Goal: Contribute content: Add original content to the website for others to see

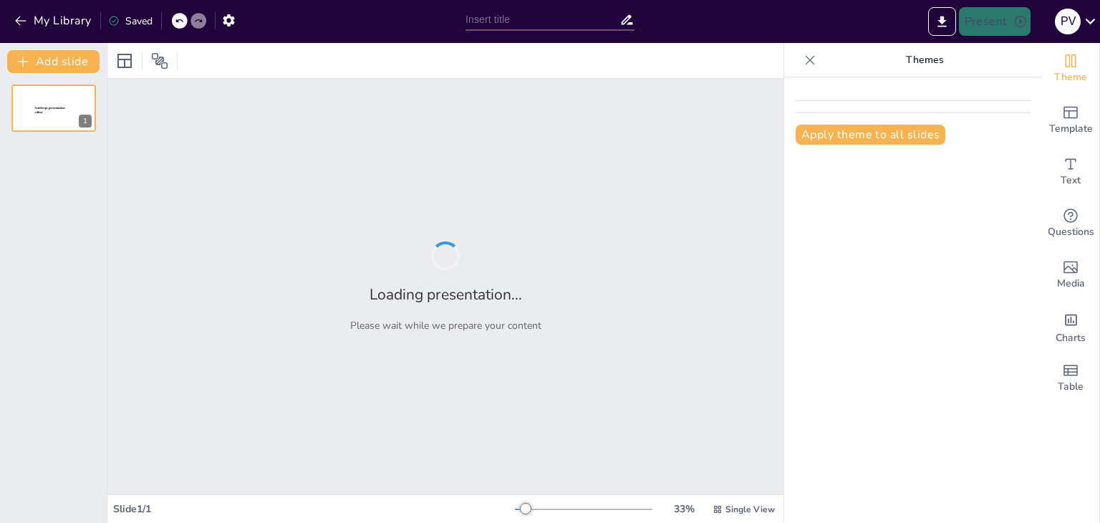
type input "Imported PRESENTACION_CALIDAD.ppt"
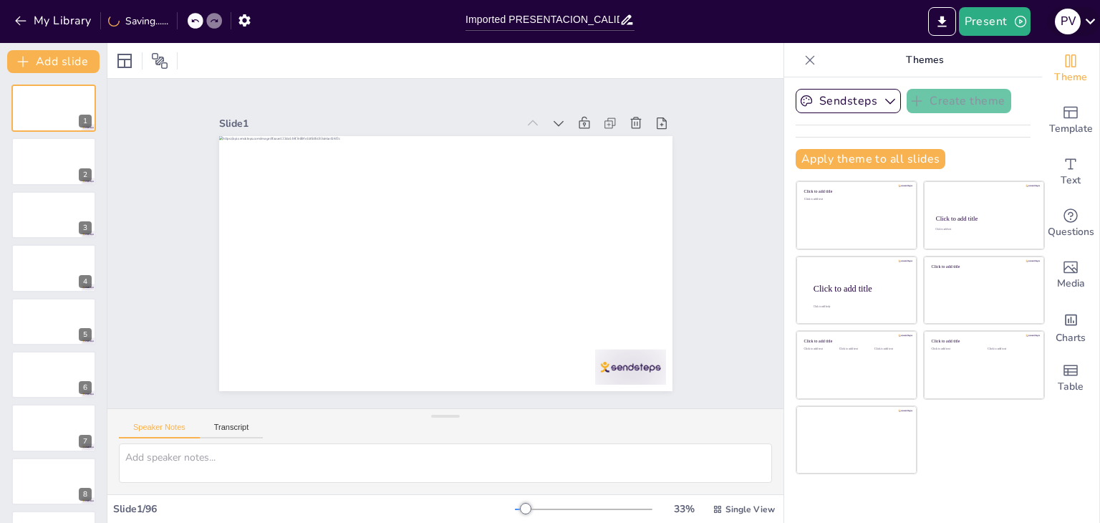
click at [1084, 14] on icon at bounding box center [1090, 20] width 19 height 19
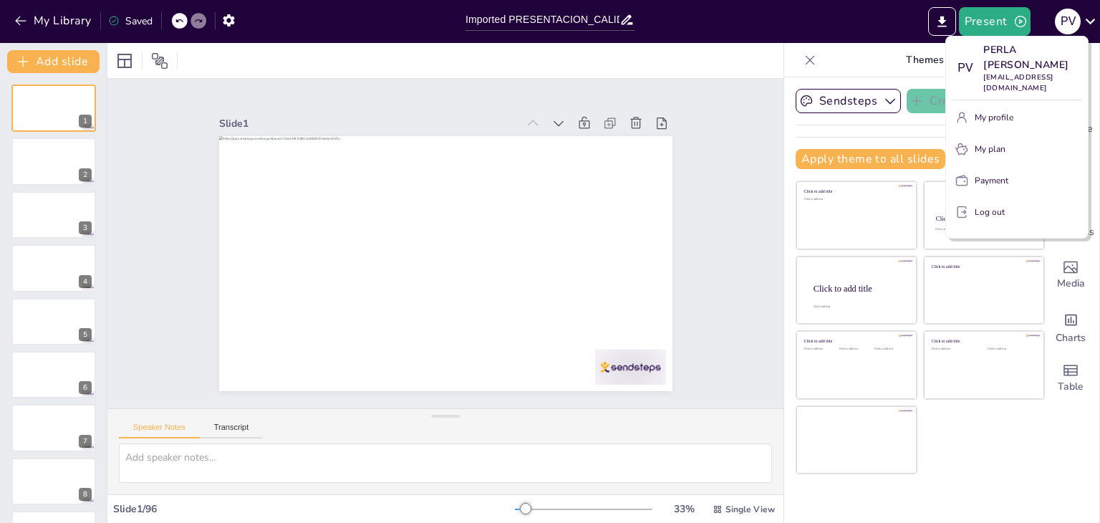
click at [232, 22] on div at bounding box center [550, 261] width 1100 height 523
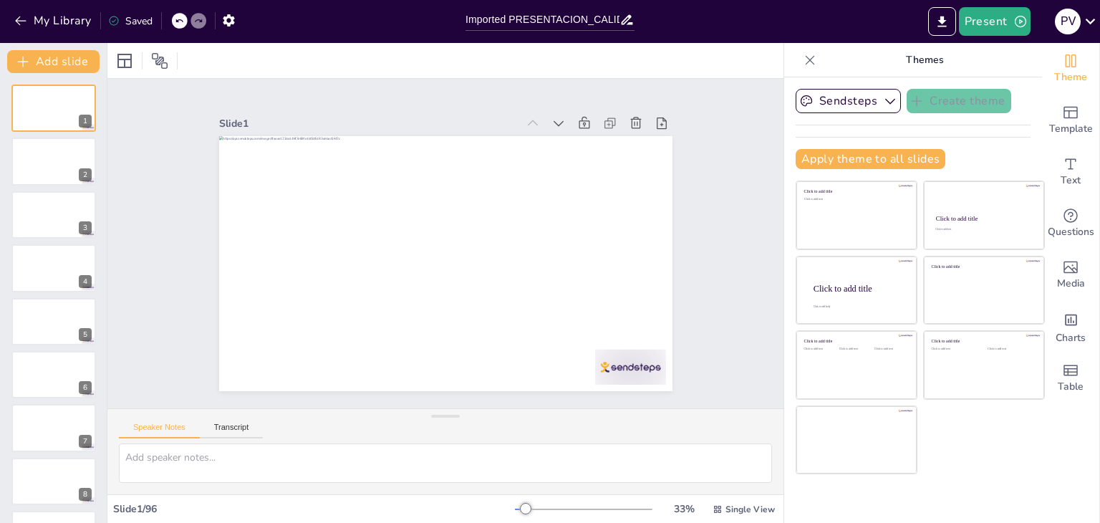
click at [232, 22] on icon "button" at bounding box center [228, 20] width 11 height 12
click at [233, 24] on icon "button" at bounding box center [228, 20] width 15 height 15
drag, startPoint x: 232, startPoint y: 24, endPoint x: 224, endPoint y: 49, distance: 27.0
click at [224, 49] on div "My Library Saved Imported PRESENTACION_CALIDAD.ppt Present P V Document fonts P…" at bounding box center [550, 261] width 1100 height 523
click at [231, 18] on icon "button" at bounding box center [228, 20] width 11 height 12
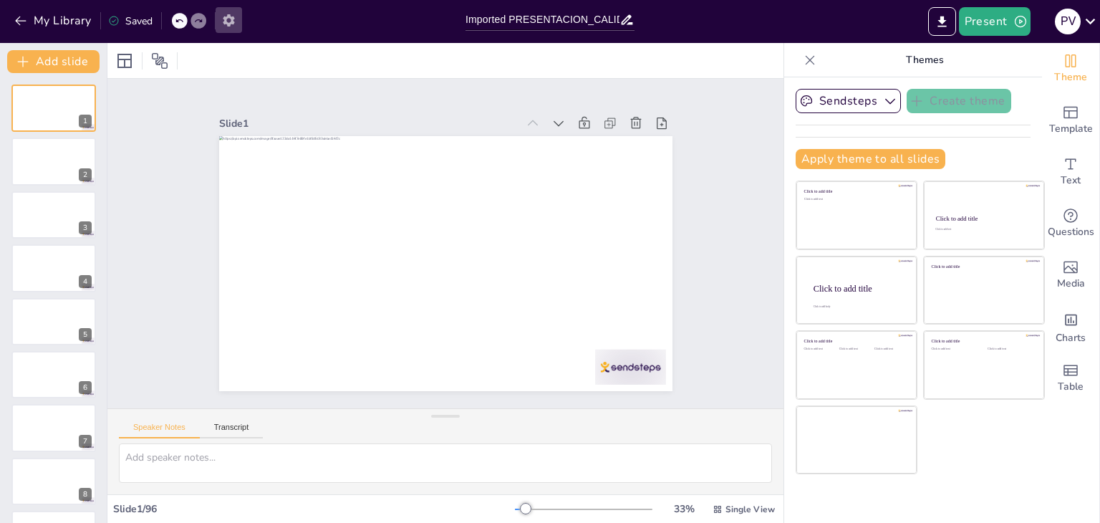
click at [231, 18] on icon "button" at bounding box center [228, 20] width 11 height 12
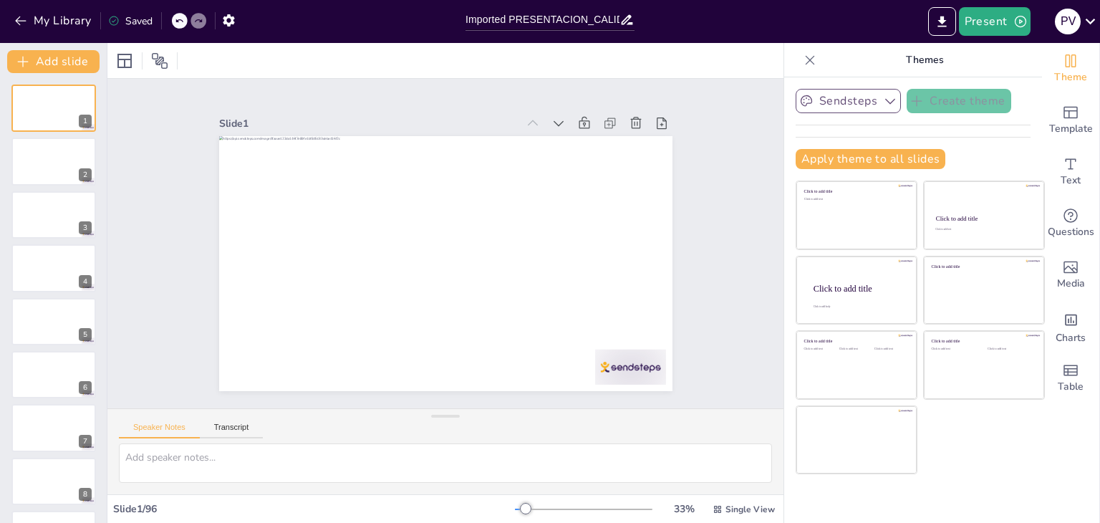
click at [883, 102] on icon "button" at bounding box center [890, 101] width 14 height 14
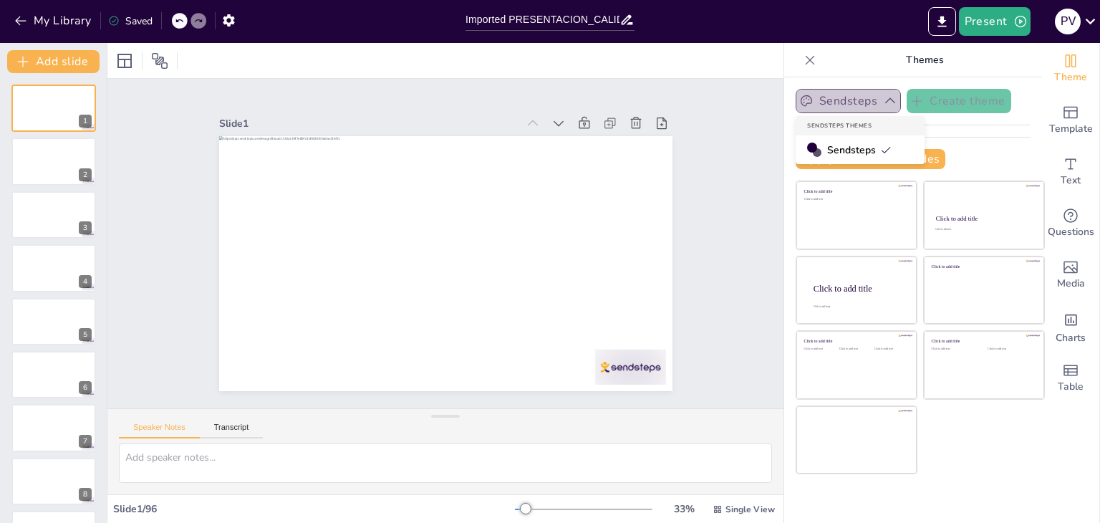
click at [883, 102] on icon "button" at bounding box center [890, 101] width 14 height 14
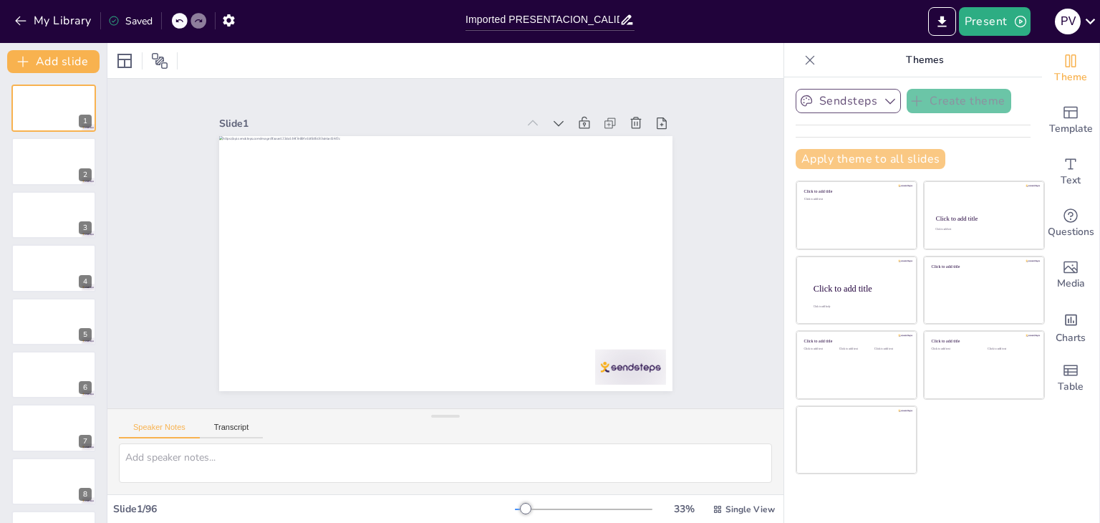
click at [867, 155] on button "Apply theme to all slides" at bounding box center [871, 159] width 150 height 20
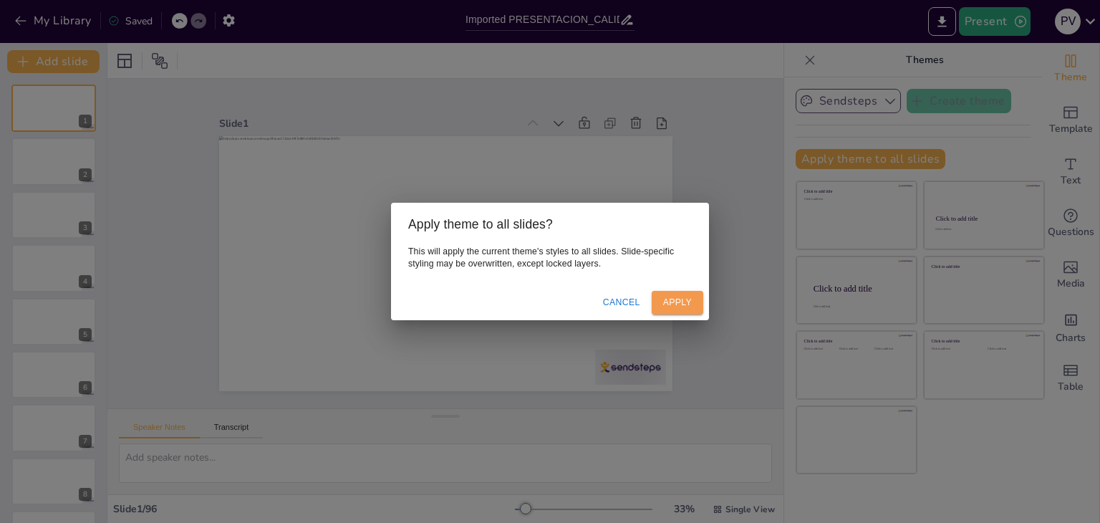
click at [680, 296] on button "Apply" at bounding box center [678, 303] width 52 height 24
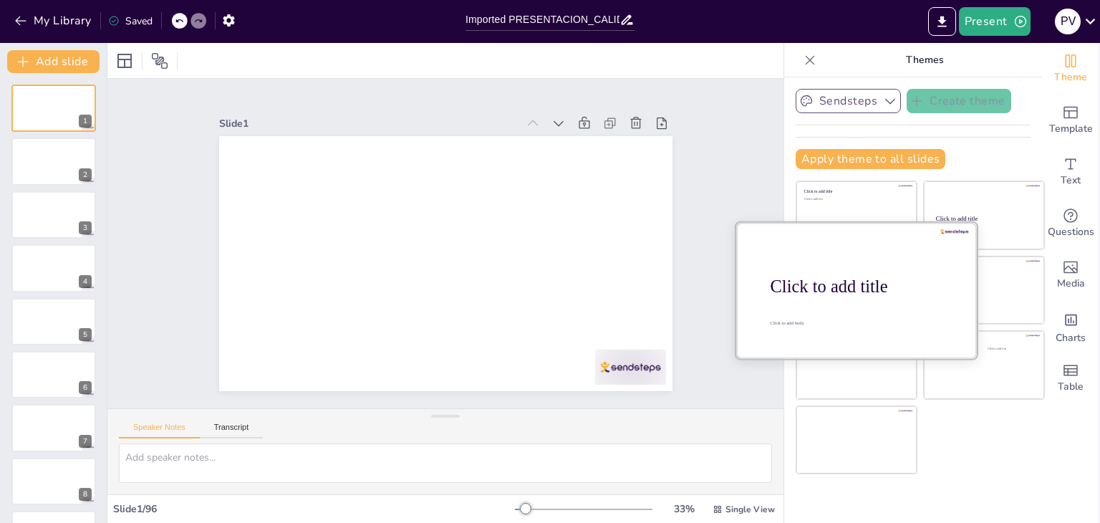
click at [865, 274] on div "Click to add title" at bounding box center [862, 284] width 183 height 24
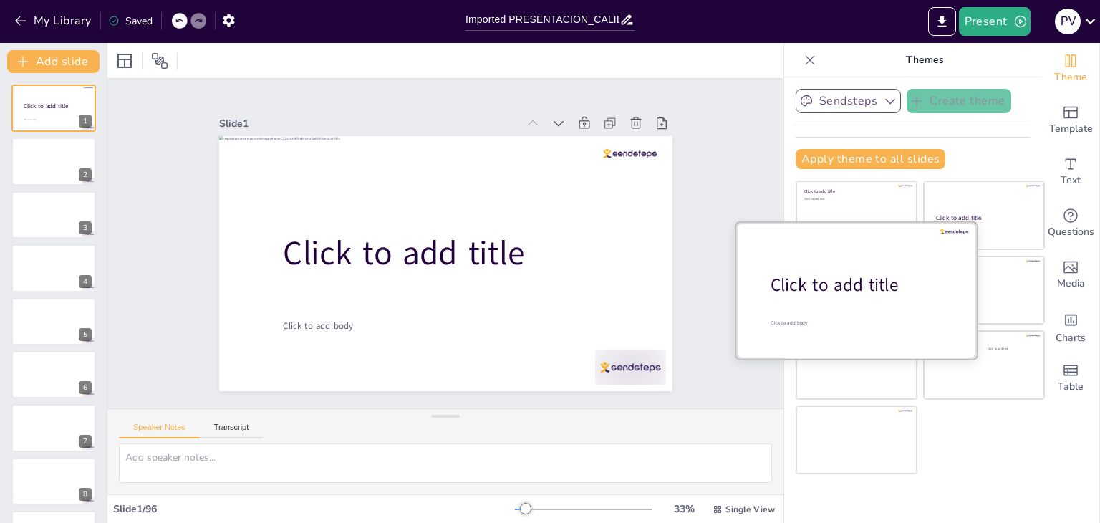
click at [865, 274] on div "Click to add title" at bounding box center [862, 284] width 183 height 24
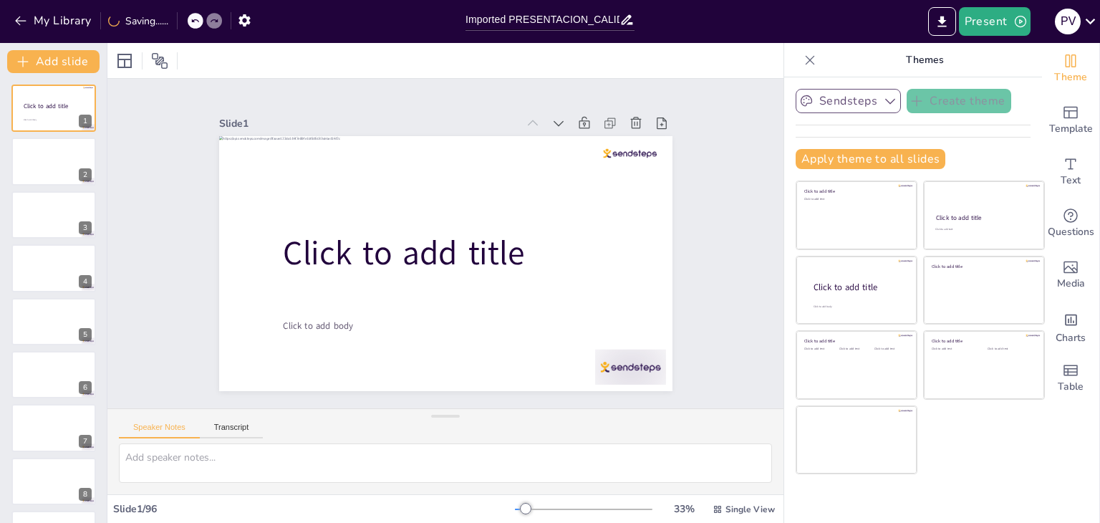
click at [191, 21] on div at bounding box center [196, 21] width 16 height 16
click at [193, 16] on icon at bounding box center [195, 20] width 9 height 9
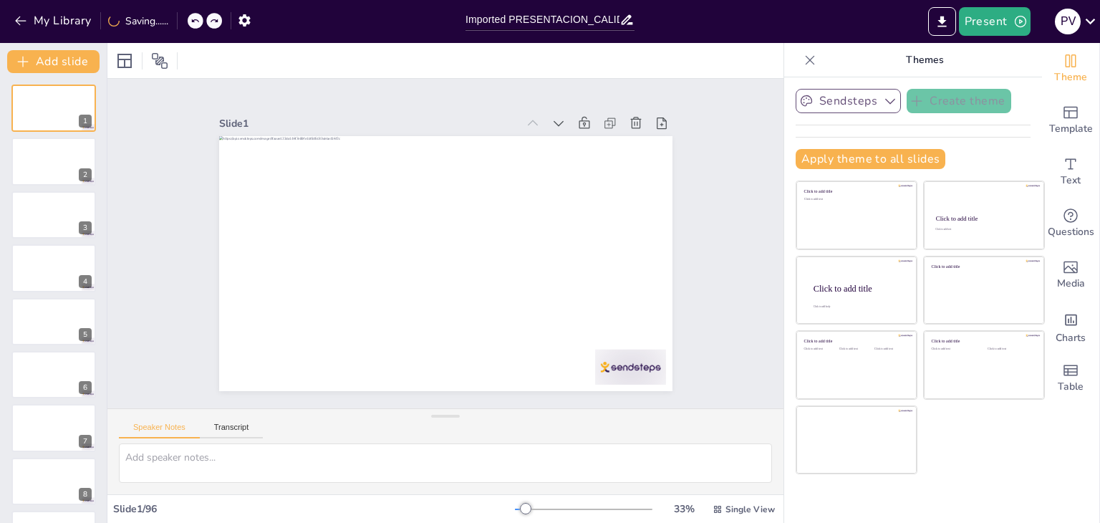
click at [193, 16] on icon at bounding box center [195, 20] width 9 height 9
click at [198, 21] on icon at bounding box center [195, 20] width 9 height 9
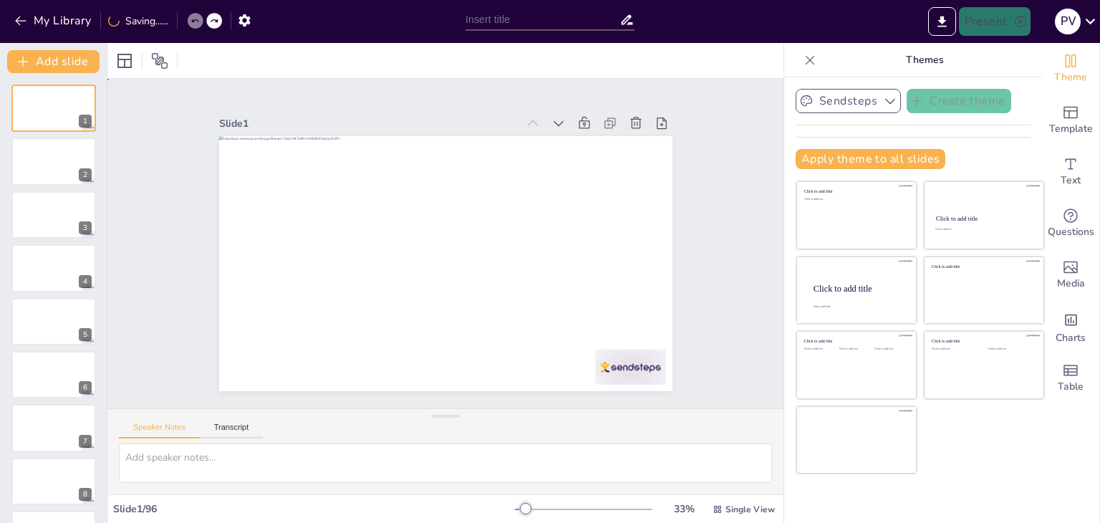
click at [694, 210] on div "Slide 1 Slide 2 Slide 3 Slide 4 Slide 5 Slide 6 Slide 7 Slide 8 Slide 9 Slide 1…" at bounding box center [445, 243] width 561 height 349
click at [332, 95] on div "Slide 1 Slide 2 Slide 3 Slide 4 Slide 5 Slide 6 Slide 7 Slide 8 Slide 9 Slide 1…" at bounding box center [445, 244] width 341 height 482
click at [869, 162] on button "Apply theme to all slides" at bounding box center [871, 159] width 150 height 20
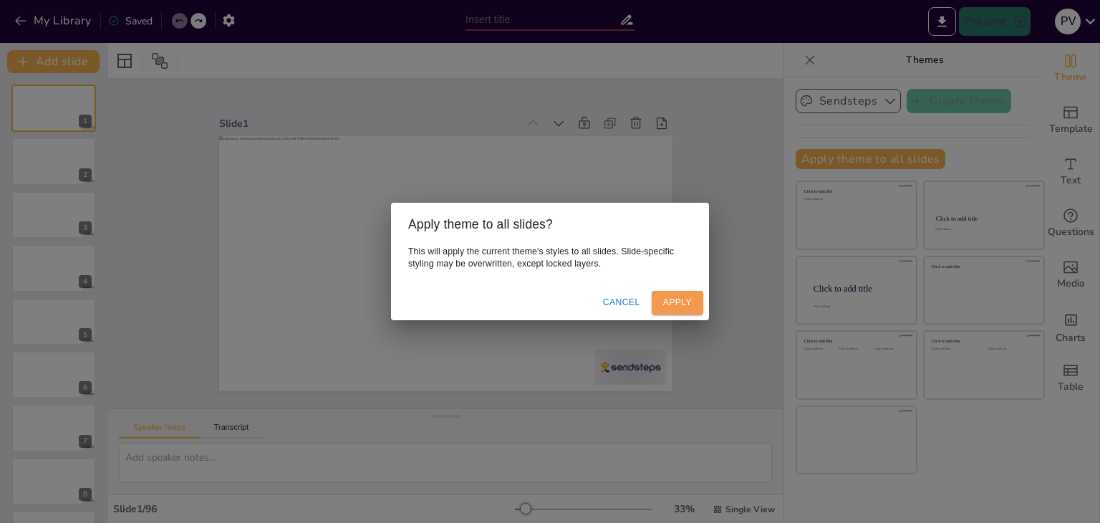
click at [679, 306] on button "Apply" at bounding box center [678, 303] width 52 height 24
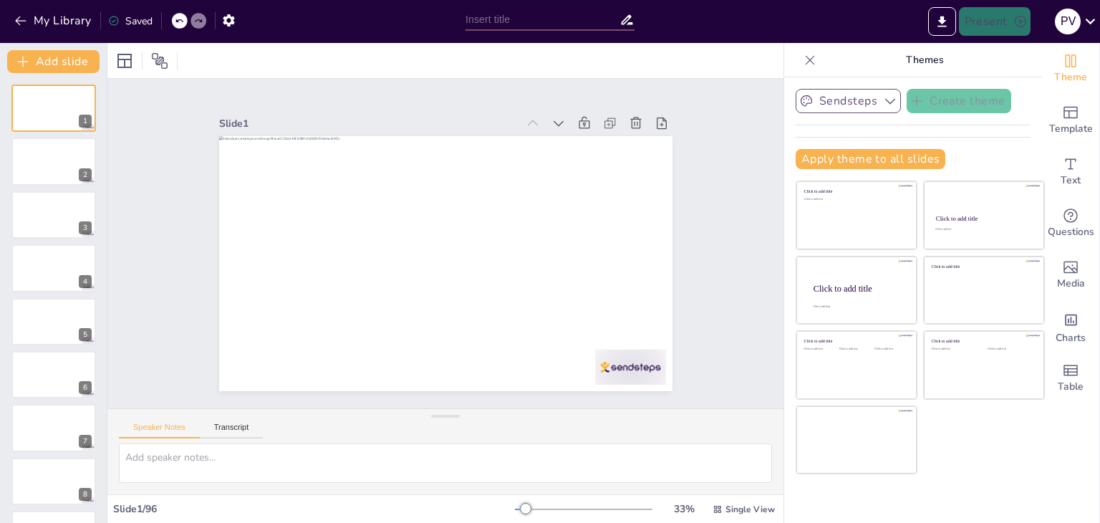
click at [864, 100] on button "Sendsteps" at bounding box center [848, 101] width 105 height 24
click at [19, 29] on button "My Library" at bounding box center [54, 20] width 87 height 23
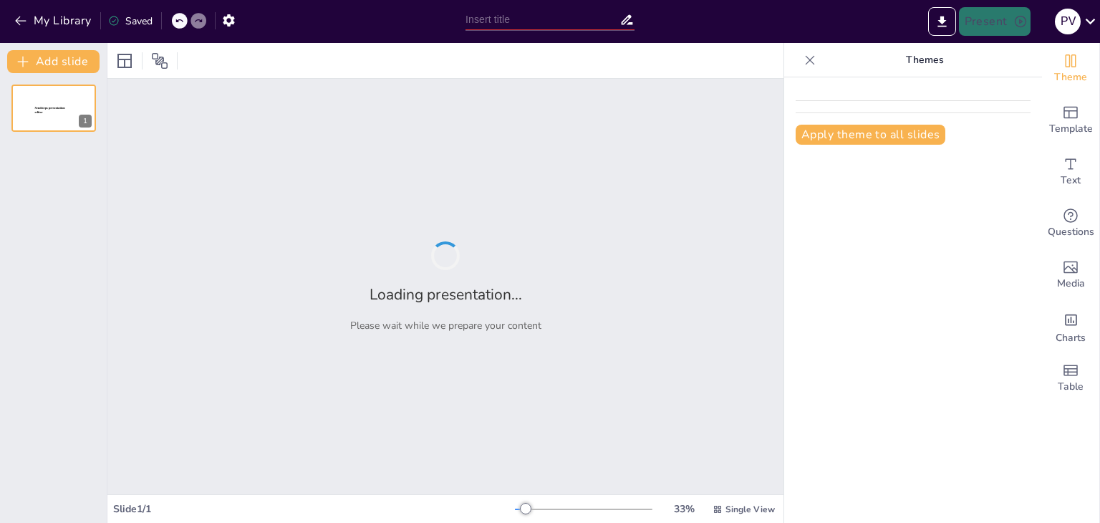
type input "Imported PRESENTACION_CALIDAD.ppt"
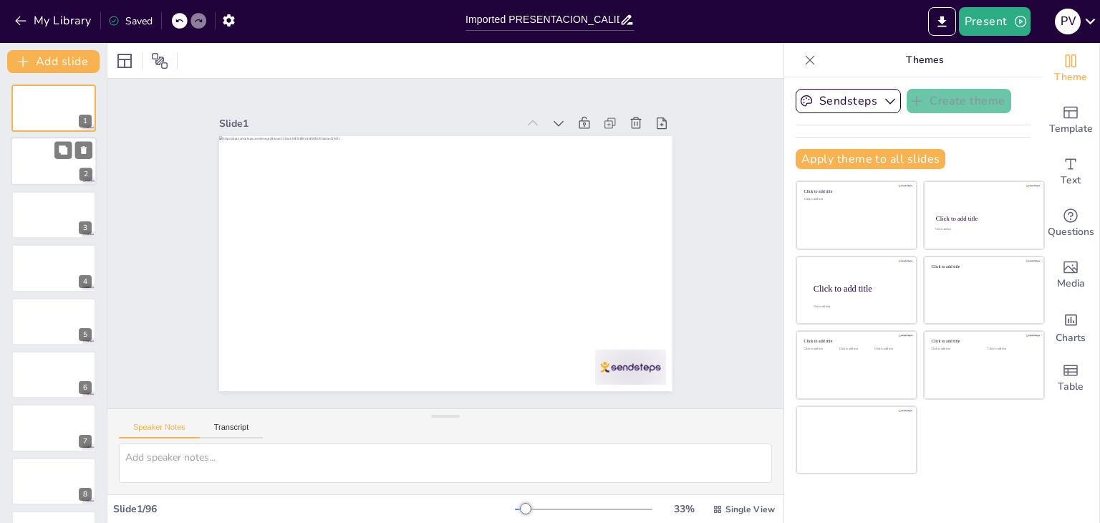
click at [32, 155] on div at bounding box center [54, 162] width 86 height 49
click at [46, 206] on div at bounding box center [54, 215] width 86 height 49
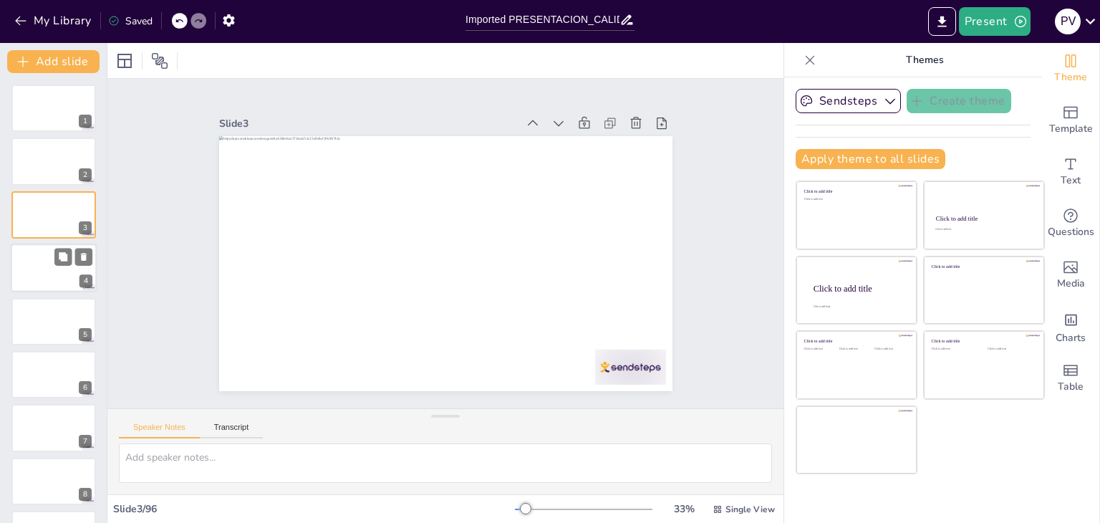
click at [66, 266] on div at bounding box center [54, 268] width 86 height 49
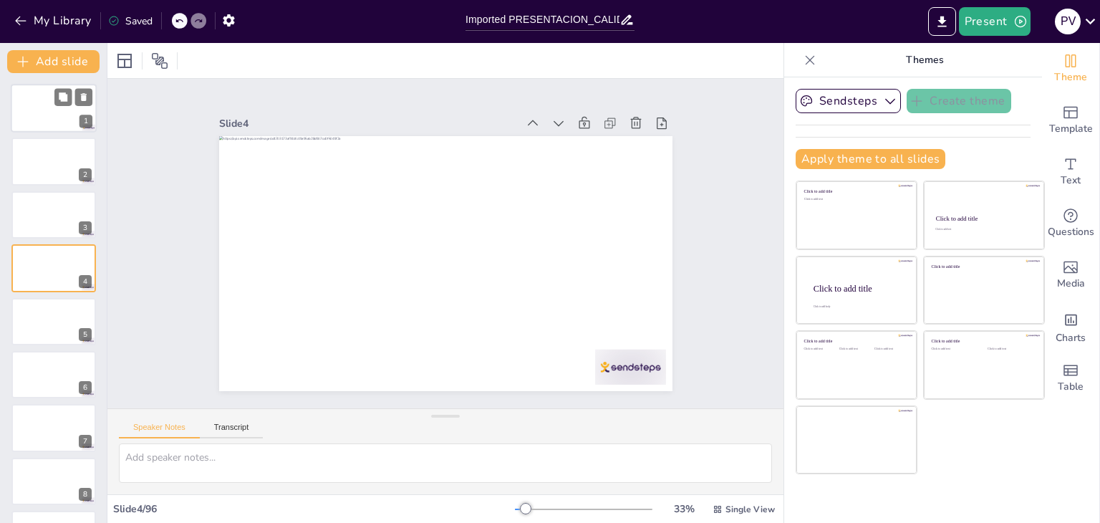
click at [46, 100] on div at bounding box center [54, 108] width 86 height 49
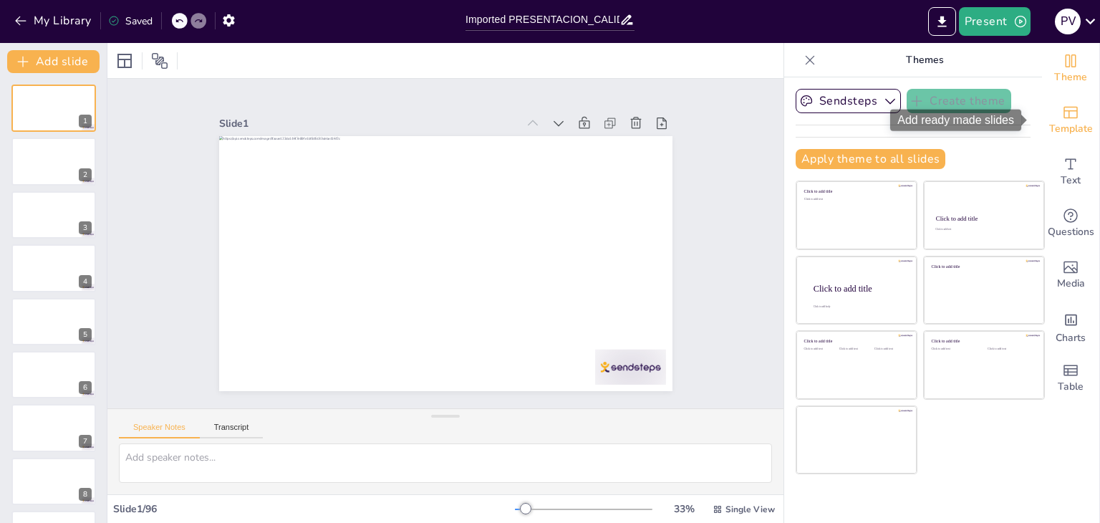
click at [1062, 105] on icon "Add ready made slides" at bounding box center [1070, 112] width 17 height 17
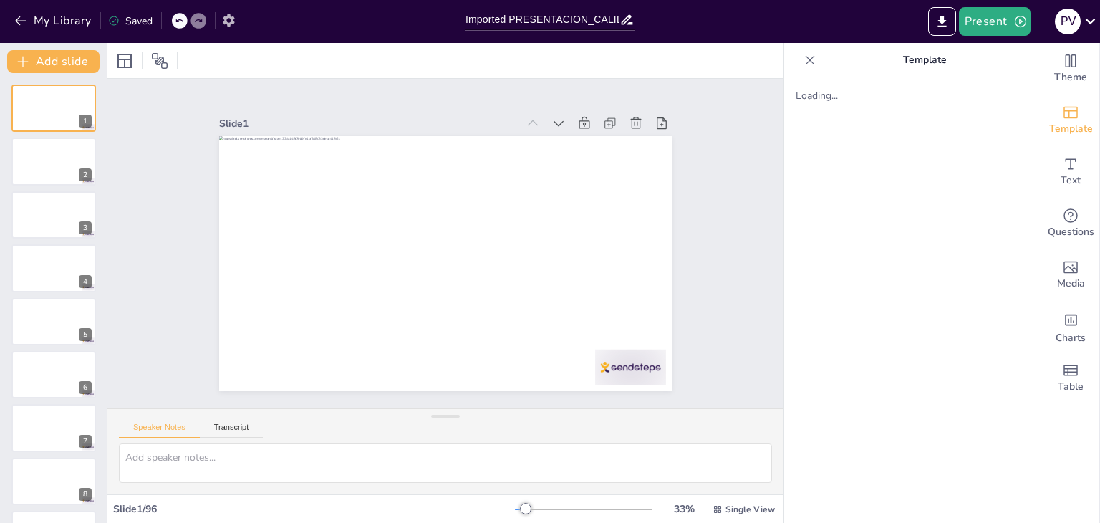
click at [235, 18] on icon "button" at bounding box center [228, 20] width 15 height 15
click at [234, 18] on icon "button" at bounding box center [228, 20] width 11 height 12
click at [1091, 21] on icon at bounding box center [1090, 20] width 19 height 19
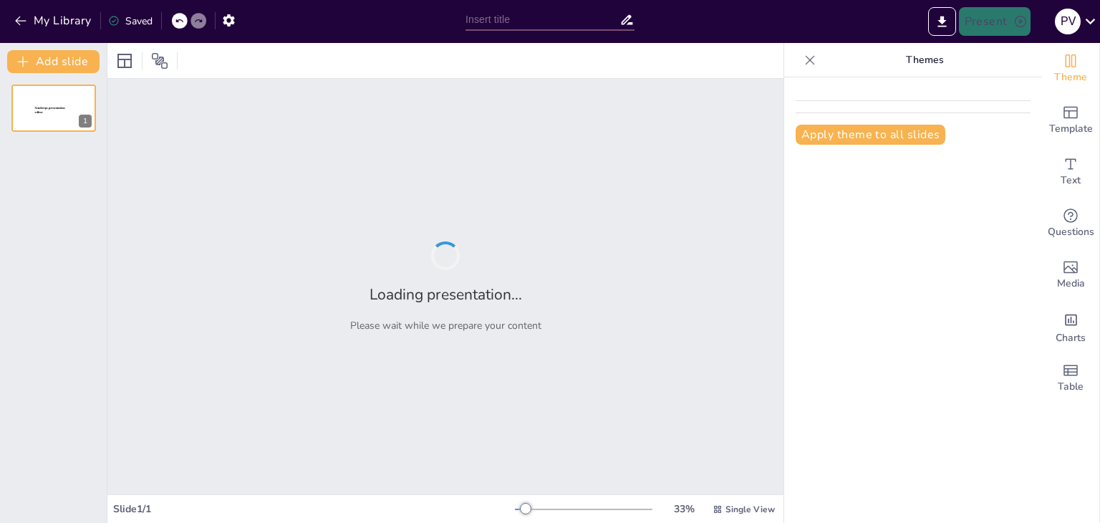
type input "Imported PRESENTACION_CALIDAD.ppt"
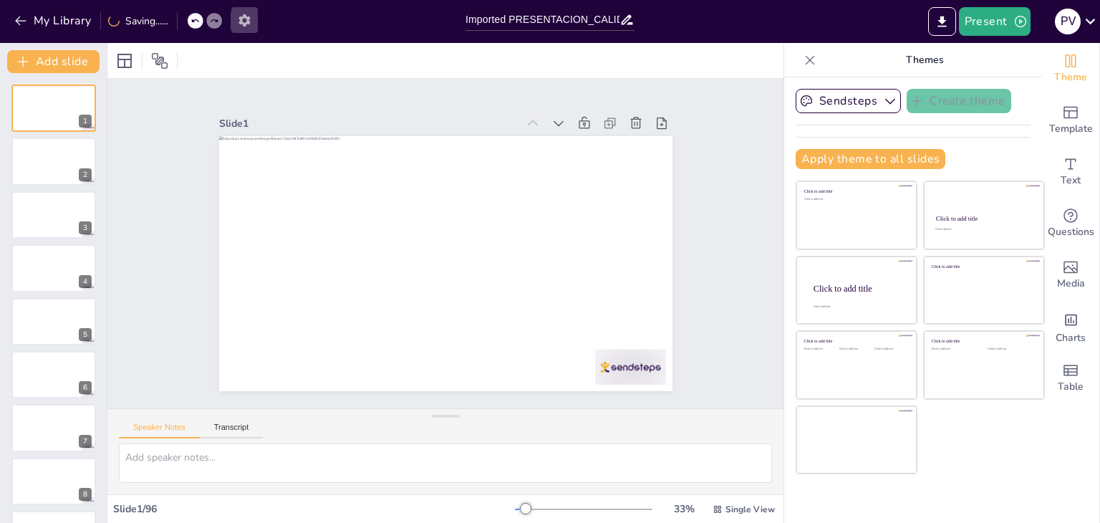
click at [245, 21] on icon "button" at bounding box center [244, 20] width 15 height 15
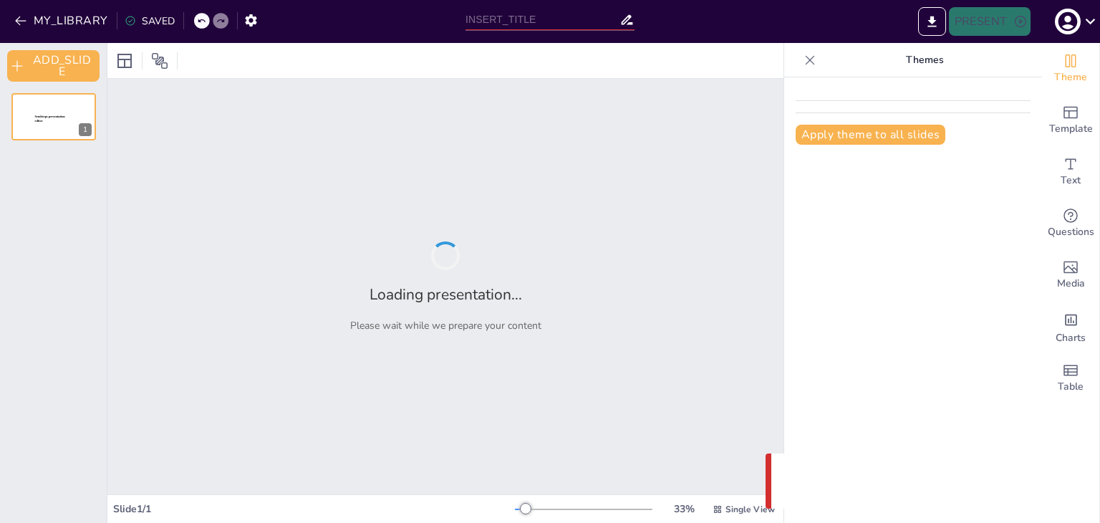
type input "Imported PRESENTACION_CALIDAD.ppt"
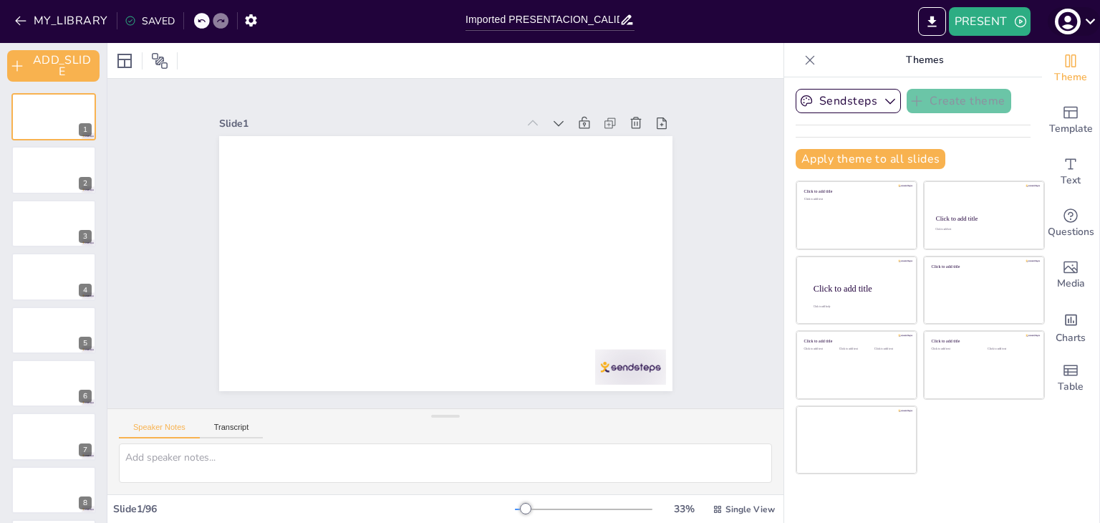
click at [1087, 18] on icon at bounding box center [1090, 20] width 19 height 19
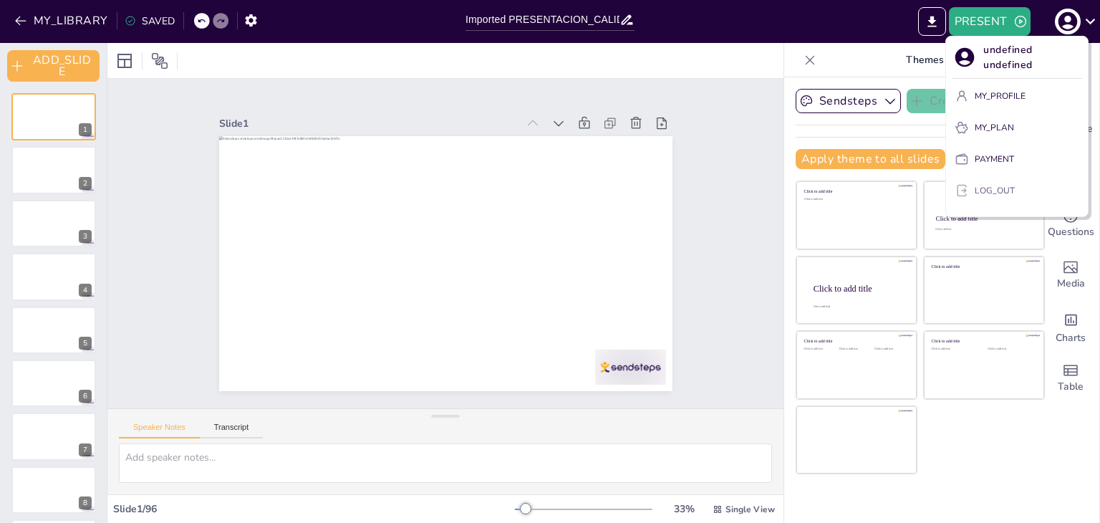
click at [991, 193] on p "LOG_OUT" at bounding box center [995, 190] width 40 height 13
